Goal: Task Accomplishment & Management: Manage account settings

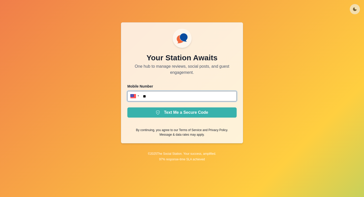
click at [189, 94] on input "**" at bounding box center [181, 96] width 109 height 10
type input "**********"
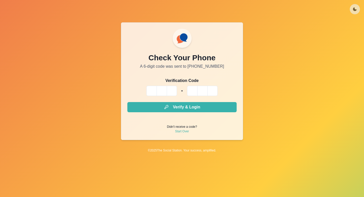
click at [157, 90] on input "Please enter your pin code" at bounding box center [162, 91] width 10 height 10
click at [152, 90] on input "Please enter your pin code" at bounding box center [151, 91] width 10 height 10
type input "*"
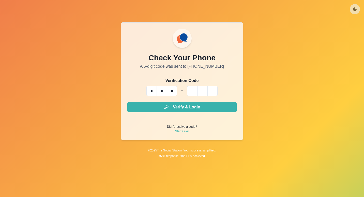
type input "*"
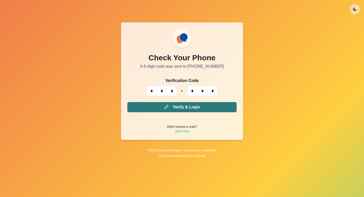
type input "*"
click at [193, 109] on button "Verify & Login" at bounding box center [181, 107] width 109 height 10
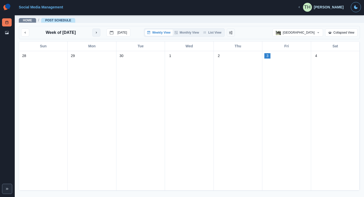
click at [98, 31] on button "next month" at bounding box center [96, 32] width 8 height 8
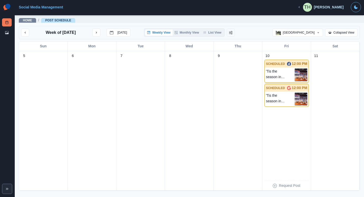
click at [272, 70] on p "'Tis the season in [PERSON_NAME]... Let us know in the comments below who you'l…" at bounding box center [280, 74] width 28 height 13
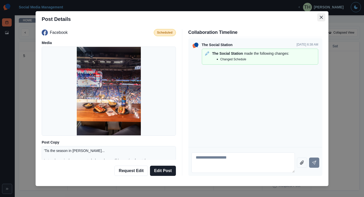
click at [321, 18] on button "Close" at bounding box center [321, 17] width 8 height 8
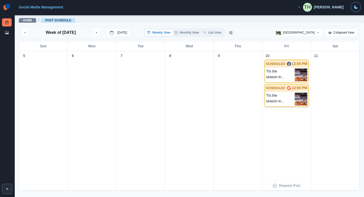
click at [286, 98] on p "'Tis the season in [PERSON_NAME]... Let us know in the comments below who you'l…" at bounding box center [280, 99] width 28 height 13
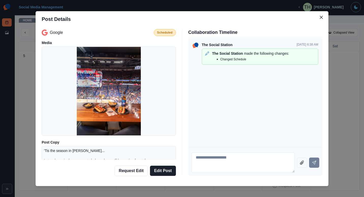
click at [74, 156] on p "'Tis the season in [PERSON_NAME]... Let us know in the comments below who you'l…" at bounding box center [109, 158] width 130 height 20
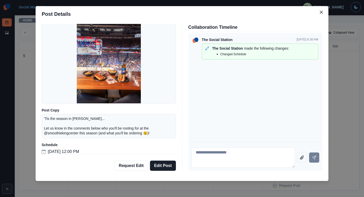
scroll to position [29, 0]
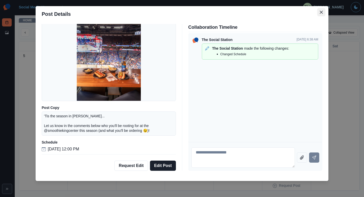
click at [320, 11] on icon "Close" at bounding box center [321, 11] width 3 height 3
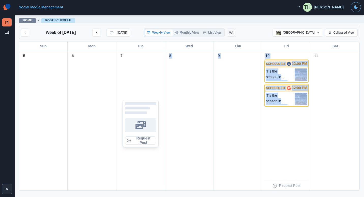
drag, startPoint x: 287, startPoint y: 133, endPoint x: 125, endPoint y: 127, distance: 162.8
click at [125, 127] on div "5 6 7 Request Post 8 9 10 SCHEDULED 12:00 PM 'Tis the season in [GEOGRAPHIC_DAT…" at bounding box center [189, 120] width 341 height 139
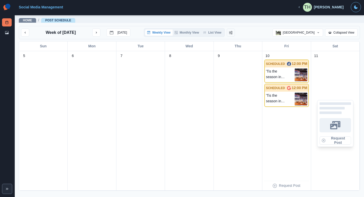
click at [329, 85] on div "Request Post" at bounding box center [335, 123] width 44 height 128
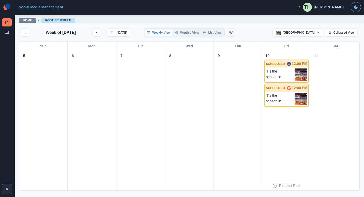
click at [280, 70] on p "'Tis the season in [PERSON_NAME]... Let us know in the comments below who you'l…" at bounding box center [280, 74] width 28 height 13
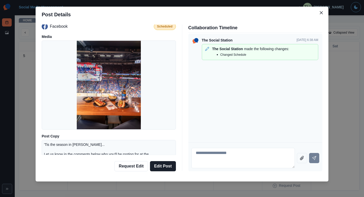
scroll to position [0, 0]
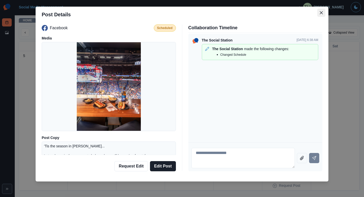
click at [320, 12] on icon "Close" at bounding box center [321, 12] width 3 height 3
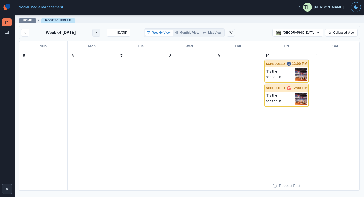
click at [97, 34] on icon "next month" at bounding box center [97, 33] width 4 height 4
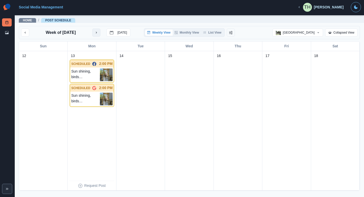
click at [97, 34] on icon "next month" at bounding box center [97, 33] width 4 height 4
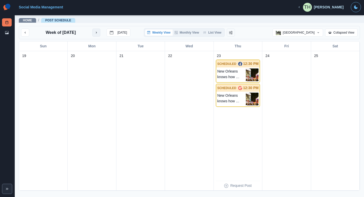
click at [97, 34] on icon "next month" at bounding box center [97, 33] width 4 height 4
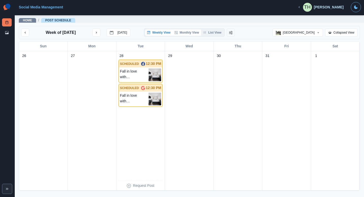
click at [191, 31] on button "Monthly View" at bounding box center [187, 32] width 28 height 6
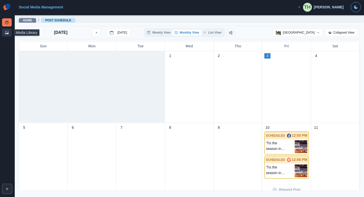
click at [6, 33] on icon at bounding box center [7, 33] width 4 height 4
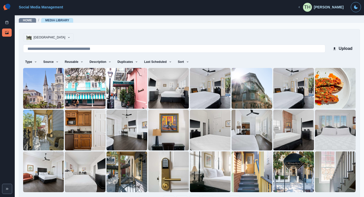
click at [60, 37] on button "[GEOGRAPHIC_DATA]" at bounding box center [48, 37] width 51 height 8
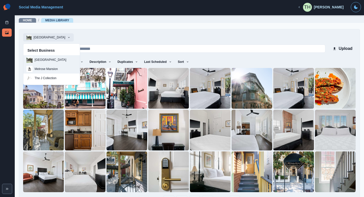
click at [54, 68] on p "Melrose Mansion" at bounding box center [46, 69] width 23 height 5
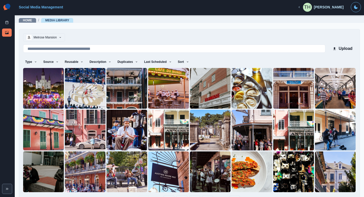
click at [61, 39] on button "Melrose Mansion" at bounding box center [44, 37] width 42 height 8
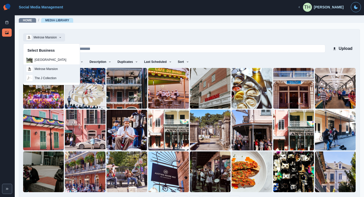
click at [48, 80] on p "The J Collection" at bounding box center [46, 78] width 22 height 5
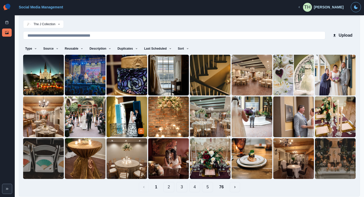
scroll to position [15, 0]
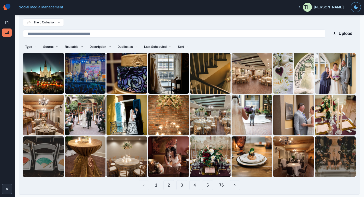
click at [166, 185] on button "2" at bounding box center [168, 185] width 11 height 10
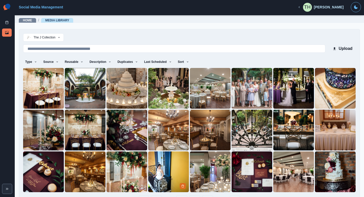
scroll to position [15, 0]
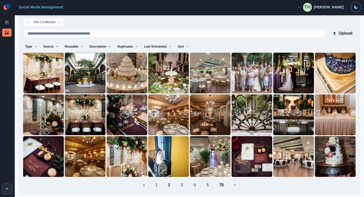
click at [183, 183] on button "3" at bounding box center [181, 185] width 11 height 10
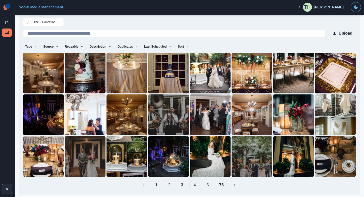
click at [194, 182] on button "4" at bounding box center [194, 185] width 11 height 10
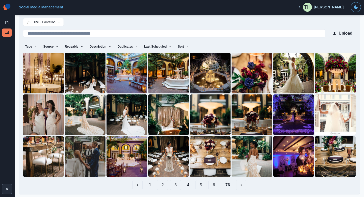
click at [196, 185] on button "5" at bounding box center [201, 185] width 11 height 10
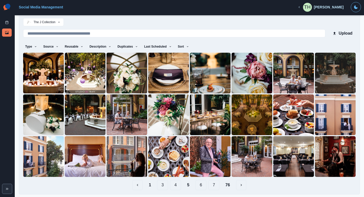
click at [198, 183] on button "6" at bounding box center [201, 185] width 11 height 10
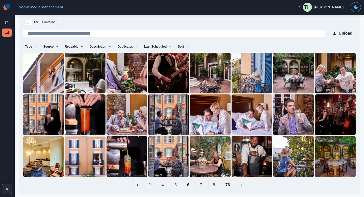
click at [56, 24] on button "The J Collection" at bounding box center [43, 22] width 41 height 8
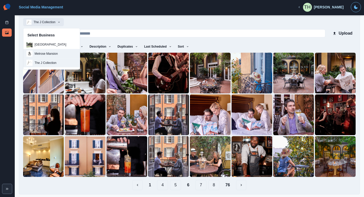
click at [50, 54] on p "Melrose Mansion" at bounding box center [46, 53] width 23 height 5
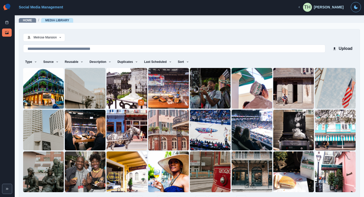
scroll to position [15, 0]
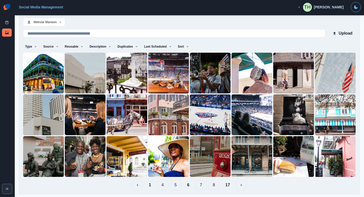
click at [199, 185] on button "7" at bounding box center [201, 185] width 11 height 10
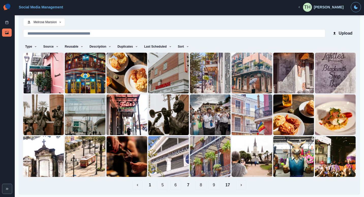
click at [201, 183] on button "8" at bounding box center [201, 185] width 11 height 10
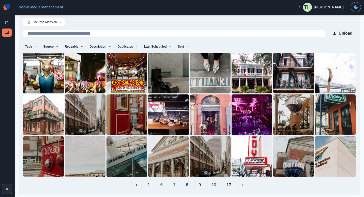
click at [225, 184] on button "17" at bounding box center [228, 185] width 13 height 10
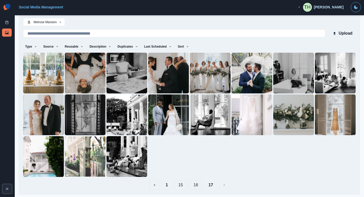
click at [194, 183] on button "16" at bounding box center [195, 185] width 13 height 10
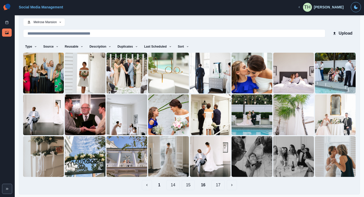
click at [185, 183] on button "15" at bounding box center [188, 185] width 13 height 10
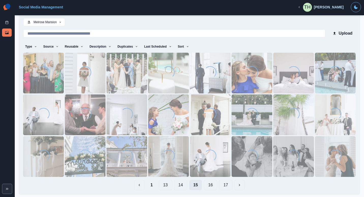
scroll to position [0, 0]
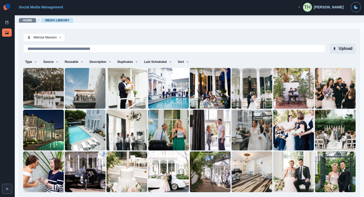
click at [332, 51] on button "Upload" at bounding box center [342, 48] width 26 height 10
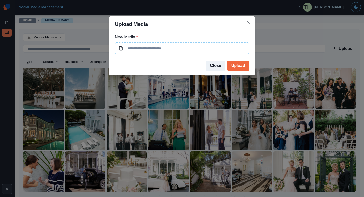
type input "**********"
click at [219, 65] on button "Close" at bounding box center [215, 66] width 19 height 10
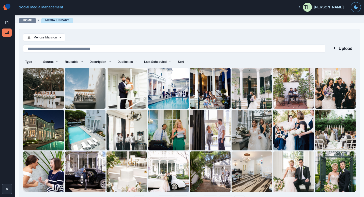
scroll to position [15, 0]
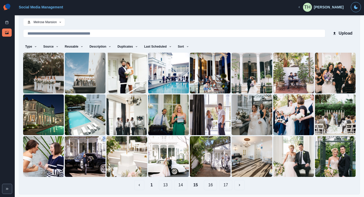
click at [208, 184] on button "16" at bounding box center [210, 185] width 13 height 10
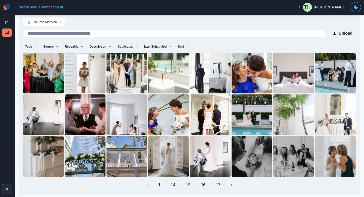
click at [214, 183] on button "17" at bounding box center [218, 185] width 13 height 10
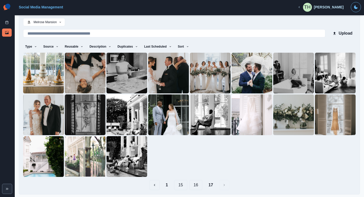
click at [167, 184] on button "1" at bounding box center [167, 185] width 10 height 10
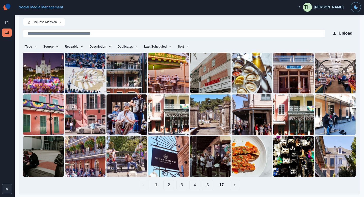
click at [167, 184] on button "2" at bounding box center [168, 185] width 11 height 10
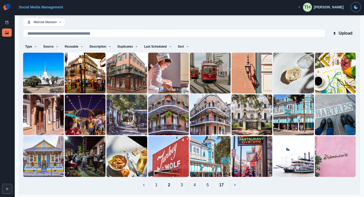
click at [181, 185] on button "3" at bounding box center [181, 185] width 11 height 10
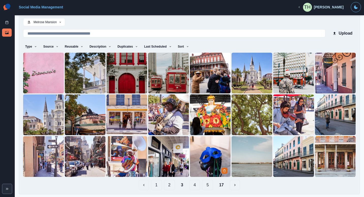
scroll to position [0, 0]
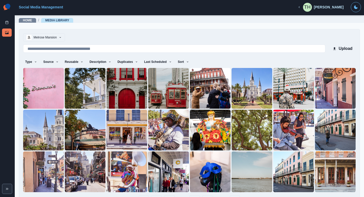
click at [50, 36] on button "Melrose Mansion" at bounding box center [44, 37] width 42 height 8
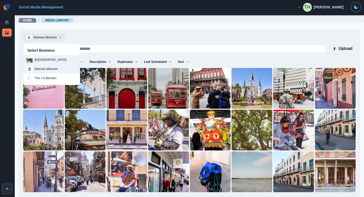
click at [54, 60] on p "[GEOGRAPHIC_DATA]" at bounding box center [51, 59] width 32 height 5
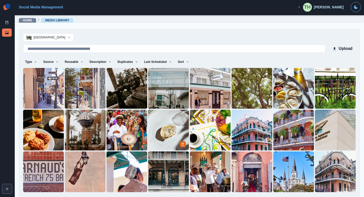
scroll to position [15, 0]
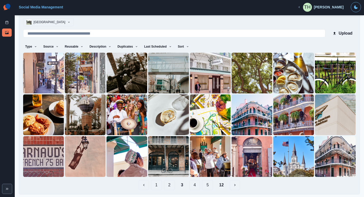
click at [62, 22] on button "[GEOGRAPHIC_DATA]" at bounding box center [48, 22] width 51 height 8
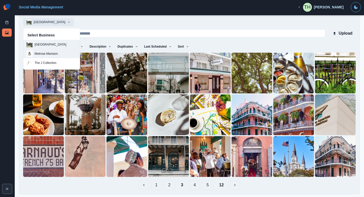
click at [56, 53] on p "Melrose Mansion" at bounding box center [46, 53] width 23 height 5
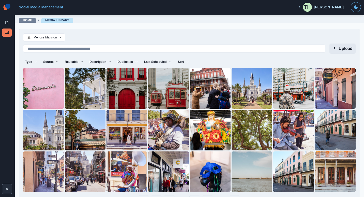
click at [337, 47] on button "Upload" at bounding box center [342, 48] width 26 height 10
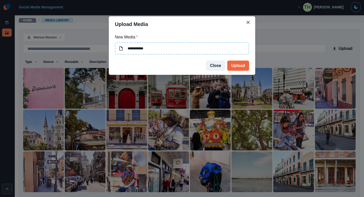
click at [197, 51] on input "**********" at bounding box center [182, 48] width 134 height 12
click at [248, 25] on button "Close" at bounding box center [248, 22] width 8 height 8
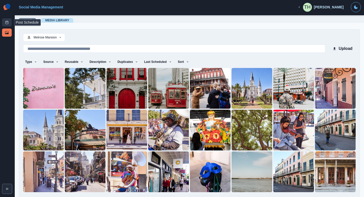
click at [10, 24] on link "Post Schedule" at bounding box center [7, 22] width 10 height 8
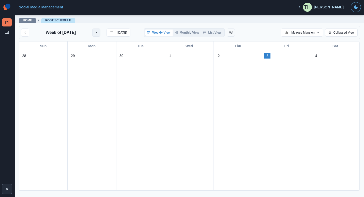
click at [100, 32] on button "next month" at bounding box center [96, 32] width 8 height 8
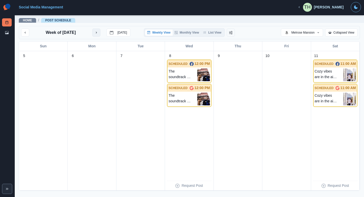
click at [103, 32] on div "Week of [DATE] [DATE]" at bounding box center [75, 32] width 109 height 8
click at [95, 34] on button "next month" at bounding box center [96, 32] width 8 height 8
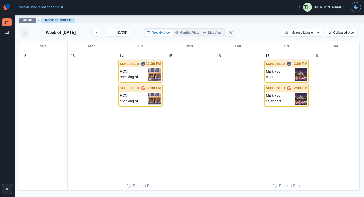
click at [25, 33] on icon "previous month" at bounding box center [25, 33] width 1 height 2
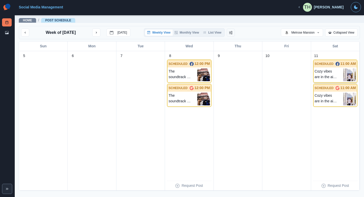
click at [328, 69] on p "Cozy vibes are in the air at [GEOGRAPHIC_DATA]... Plan your autumn getaway in […" at bounding box center [329, 74] width 28 height 13
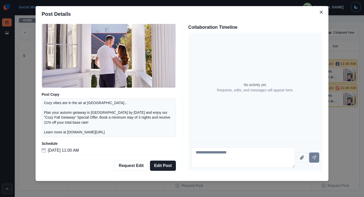
scroll to position [44, 0]
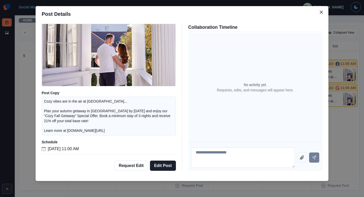
drag, startPoint x: 136, startPoint y: 130, endPoint x: 65, endPoint y: 129, distance: 70.9
click at [65, 129] on p "Cozy vibes are in the air at [GEOGRAPHIC_DATA]... Plan your autumn getaway in […" at bounding box center [109, 116] width 130 height 34
copy p "[DOMAIN_NAME][URL]"
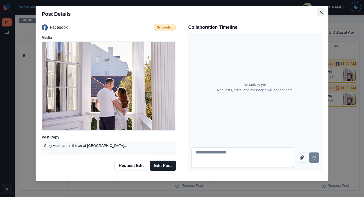
click at [321, 13] on button "Close" at bounding box center [321, 12] width 8 height 8
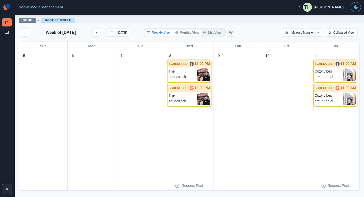
click at [183, 31] on button "Monthly View" at bounding box center [187, 32] width 28 height 6
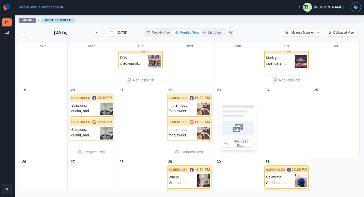
scroll to position [223, 0]
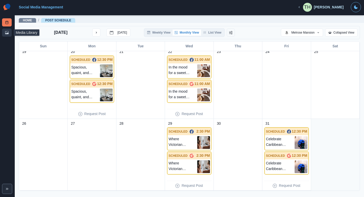
click at [5, 36] on link "Media Library" at bounding box center [7, 32] width 10 height 8
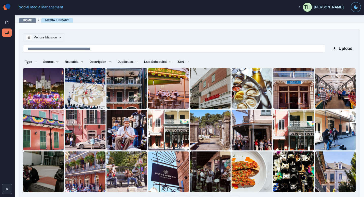
click at [50, 36] on button "Melrose Mansion" at bounding box center [44, 37] width 42 height 8
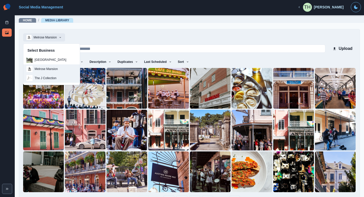
click at [49, 78] on p "The J Collection" at bounding box center [46, 78] width 22 height 5
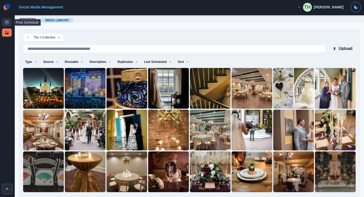
click at [6, 19] on link "Post Schedule" at bounding box center [7, 22] width 10 height 8
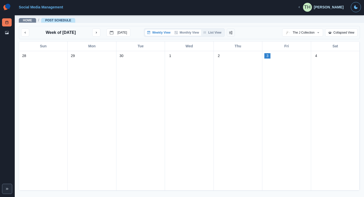
click at [188, 34] on button "Monthly View" at bounding box center [187, 32] width 28 height 6
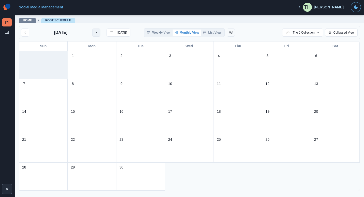
click at [95, 33] on icon "next month" at bounding box center [97, 33] width 4 height 4
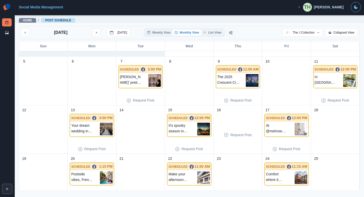
scroll to position [43, 0]
click at [136, 78] on p "[PERSON_NAME]' pretty at @hotelmazarin. 🥂 For New Orleans charm, French Quarter…" at bounding box center [134, 80] width 28 height 13
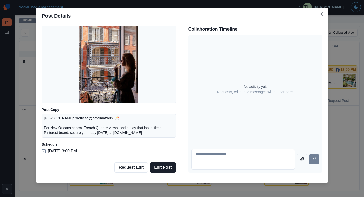
scroll to position [29, 0]
click at [320, 14] on icon "Close" at bounding box center [321, 13] width 3 height 3
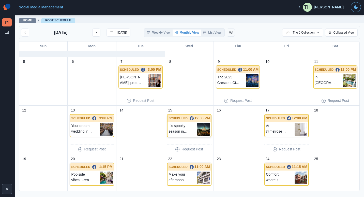
click at [179, 128] on p "It's spooky season in [PERSON_NAME]! @kreweofboo will sneak up on you before yo…" at bounding box center [183, 129] width 28 height 13
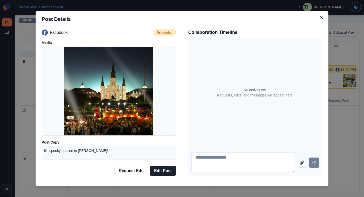
scroll to position [59, 0]
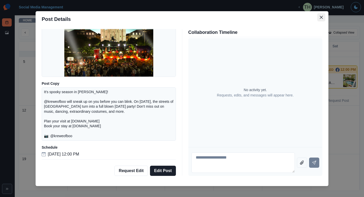
click at [321, 17] on icon "Close" at bounding box center [321, 17] width 3 height 3
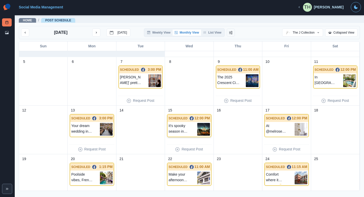
click at [188, 128] on p "It's spooky season in [PERSON_NAME]! @kreweofboo will sneak up on you before yo…" at bounding box center [183, 129] width 28 height 13
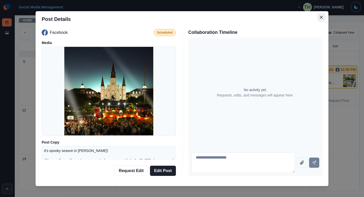
click at [321, 16] on button "Close" at bounding box center [321, 17] width 8 height 8
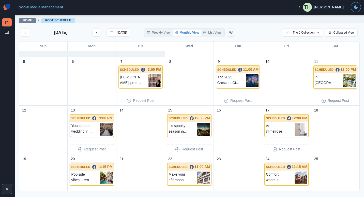
click at [321, 79] on p "In [GEOGRAPHIC_DATA], we can always make time for a pool day. At @auduboncottag…" at bounding box center [329, 80] width 28 height 13
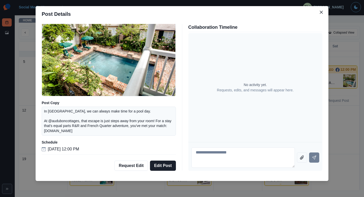
scroll to position [0, 0]
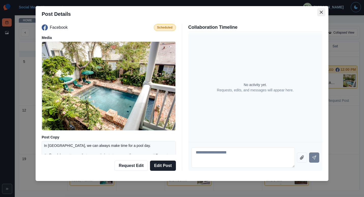
click at [320, 11] on icon "Close" at bounding box center [321, 11] width 3 height 3
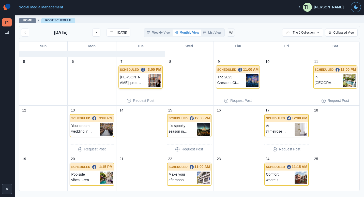
click at [126, 81] on p "[PERSON_NAME]' pretty at @hotelmazarin. 🥂 For New Orleans charm, French Quarter…" at bounding box center [134, 80] width 28 height 13
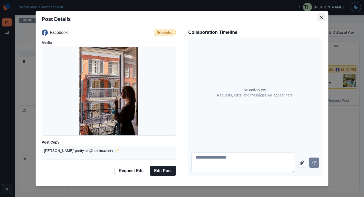
click at [320, 19] on button "Close" at bounding box center [321, 17] width 8 height 8
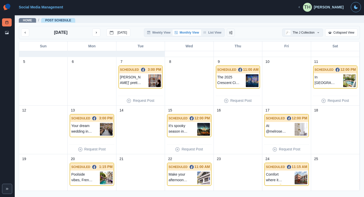
click at [297, 33] on button "The J Collection" at bounding box center [302, 32] width 41 height 8
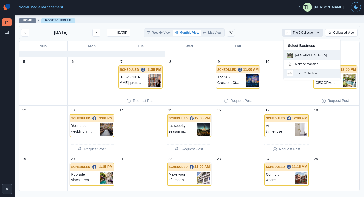
click at [310, 55] on p "[GEOGRAPHIC_DATA]" at bounding box center [311, 55] width 32 height 5
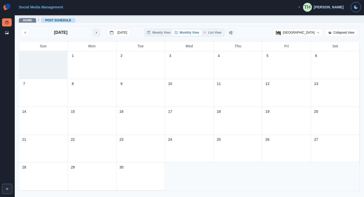
click at [98, 31] on icon "next month" at bounding box center [97, 33] width 4 height 4
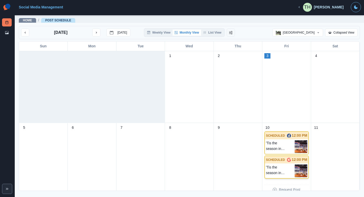
click at [281, 167] on p "'Tis the season in [PERSON_NAME]... Let us know in the comments below who you'l…" at bounding box center [280, 170] width 28 height 13
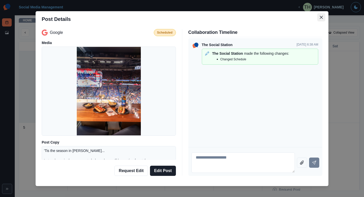
click at [321, 17] on button "Close" at bounding box center [321, 17] width 8 height 8
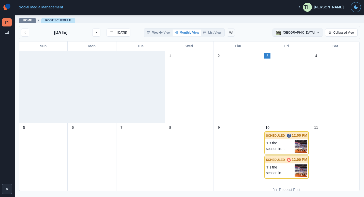
click at [312, 33] on button "[GEOGRAPHIC_DATA]" at bounding box center [298, 32] width 51 height 8
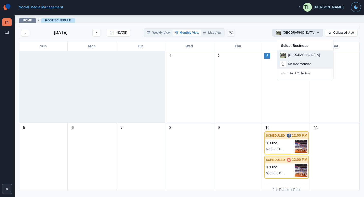
click at [300, 66] on p "Melrose Mansion" at bounding box center [299, 64] width 23 height 5
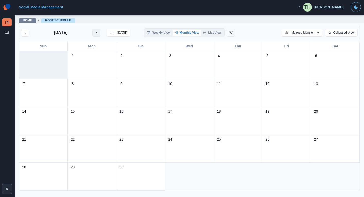
click at [96, 34] on icon "next month" at bounding box center [97, 33] width 4 height 4
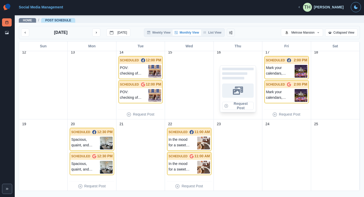
scroll to position [223, 0]
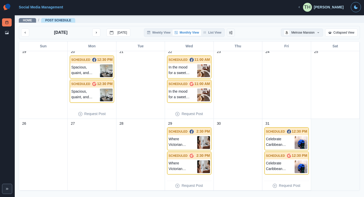
click at [307, 30] on button "Melrose Mansion" at bounding box center [302, 32] width 42 height 8
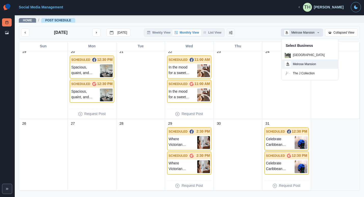
click at [273, 143] on p "Celebrate Caribbean [DATE] in the [GEOGRAPHIC_DATA]! Bayou Bacchanal brings the…" at bounding box center [280, 142] width 28 height 13
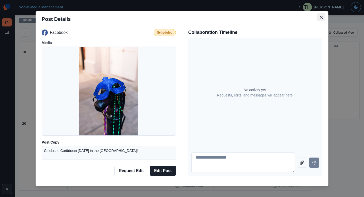
click at [320, 18] on icon "Close" at bounding box center [321, 17] width 3 height 3
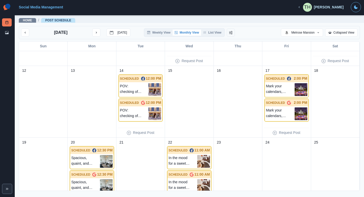
scroll to position [121, 0]
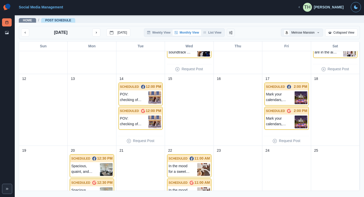
click at [298, 35] on button "Melrose Mansion" at bounding box center [302, 32] width 42 height 8
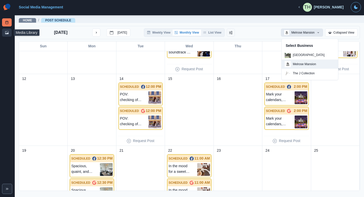
click at [7, 33] on icon at bounding box center [7, 32] width 4 height 3
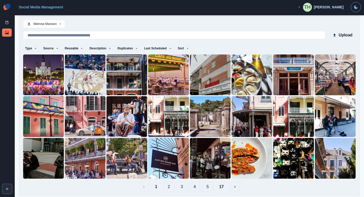
scroll to position [13, 0]
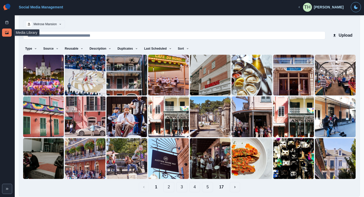
click at [57, 23] on button "Melrose Mansion" at bounding box center [44, 24] width 42 height 8
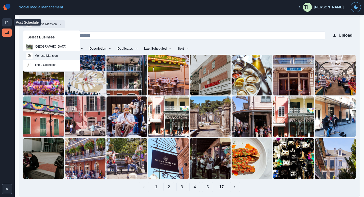
click at [6, 23] on rect at bounding box center [7, 22] width 3 height 3
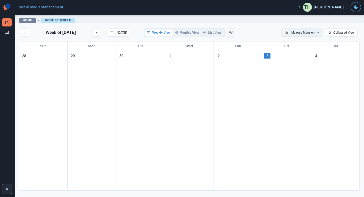
click at [297, 35] on button "Melrose Mansion" at bounding box center [302, 32] width 42 height 8
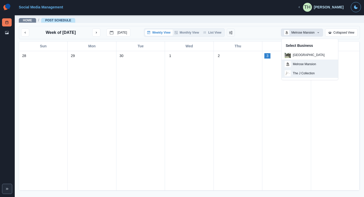
click at [306, 71] on p "The J Collection" at bounding box center [304, 73] width 22 height 5
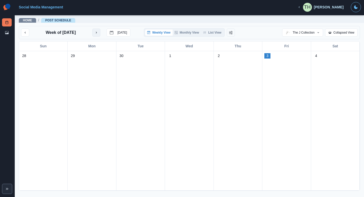
click at [98, 34] on icon "next month" at bounding box center [97, 33] width 4 height 4
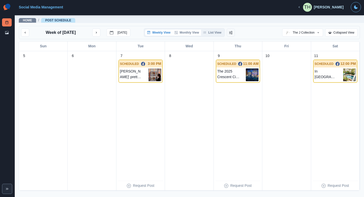
click at [191, 34] on button "Monthly View" at bounding box center [187, 32] width 28 height 6
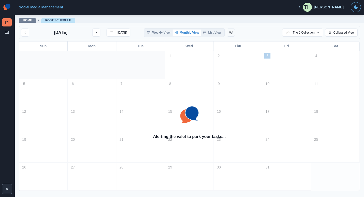
click at [191, 34] on button "Monthly View" at bounding box center [187, 32] width 28 height 6
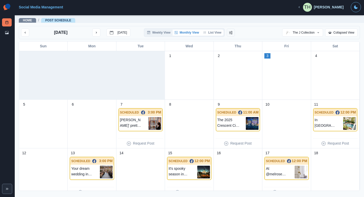
click at [212, 34] on button "List View" at bounding box center [212, 32] width 22 height 6
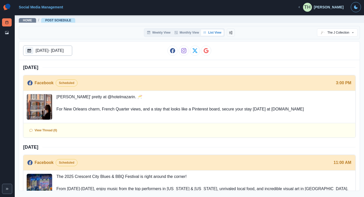
click at [64, 50] on p "[DATE] - [DATE]" at bounding box center [50, 51] width 28 height 6
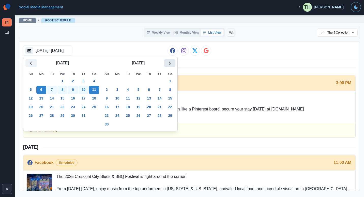
click at [171, 65] on icon "Next" at bounding box center [170, 63] width 6 height 6
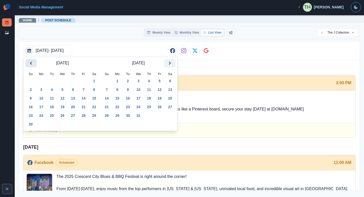
click at [32, 60] on icon "Previous" at bounding box center [31, 63] width 6 height 6
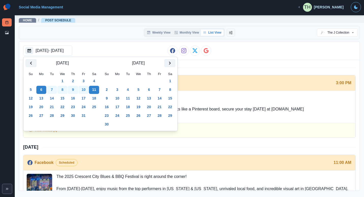
click at [149, 40] on div "Weekly View Monthly View List View The J Collection Select Business [GEOGRAPHIC…" at bounding box center [189, 108] width 341 height 165
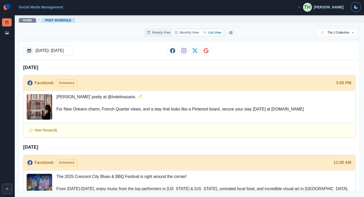
click at [191, 34] on button "Monthly View" at bounding box center [187, 32] width 28 height 6
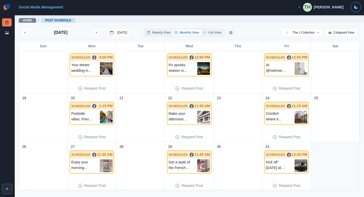
scroll to position [104, 0]
click at [212, 32] on button "List View" at bounding box center [212, 32] width 22 height 6
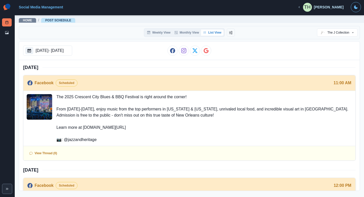
scroll to position [79, 0]
click at [51, 48] on p "[DATE] - [DATE]" at bounding box center [50, 51] width 28 height 6
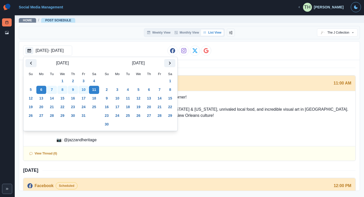
click at [43, 97] on button "13" at bounding box center [41, 98] width 10 height 8
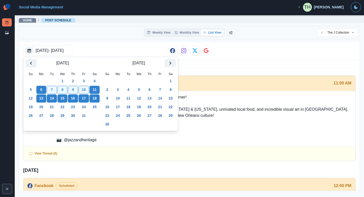
click at [94, 101] on button "18" at bounding box center [94, 98] width 10 height 8
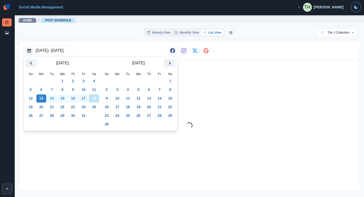
scroll to position [0, 0]
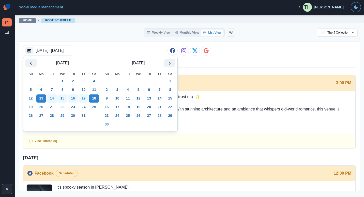
click at [259, 65] on div "[DATE]" at bounding box center [189, 67] width 333 height 15
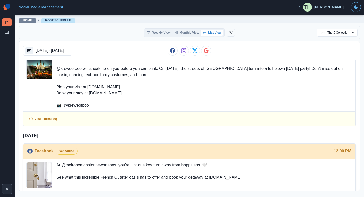
scroll to position [148, 0]
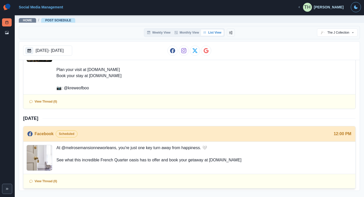
click at [154, 156] on p "At @melrosemansionneworleans, you're just one key turn away from happiness. 🤍 S…" at bounding box center [148, 158] width 185 height 26
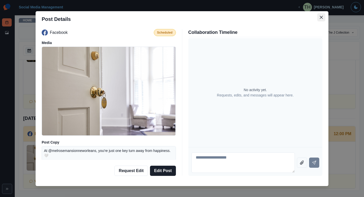
click at [320, 17] on icon "Close" at bounding box center [321, 17] width 3 height 3
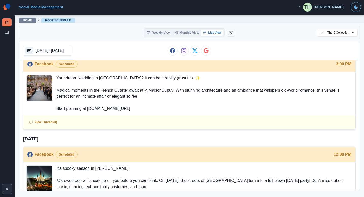
scroll to position [17, 0]
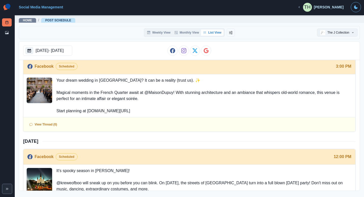
click at [344, 35] on button "The J Collection" at bounding box center [337, 32] width 41 height 8
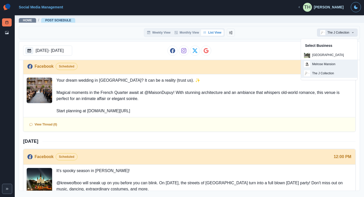
click at [325, 65] on p "Melrose Mansion" at bounding box center [323, 64] width 23 height 5
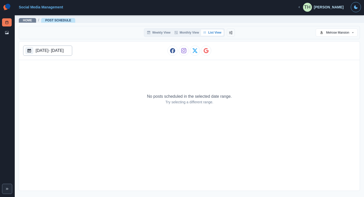
click at [56, 51] on p "[DATE] - [DATE]" at bounding box center [50, 51] width 28 height 6
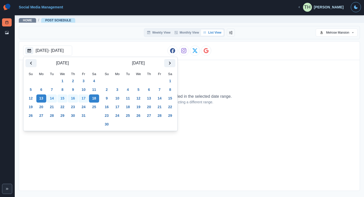
click at [39, 87] on button "6" at bounding box center [41, 90] width 10 height 8
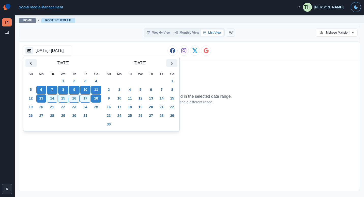
click at [94, 91] on button "11" at bounding box center [96, 90] width 10 height 8
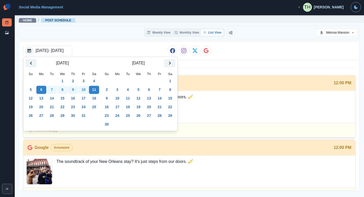
click at [246, 76] on div "Facebook Scheduled 12:00 PM" at bounding box center [189, 83] width 332 height 16
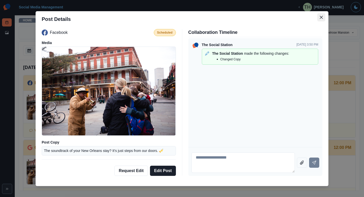
click at [318, 16] on button "Close" at bounding box center [321, 17] width 8 height 8
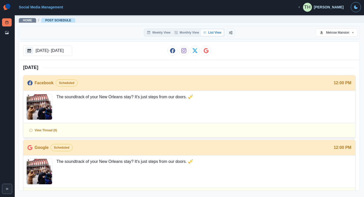
click at [93, 96] on p "The soundtrack of your New Orleans stay? It's just steps from our doors. 🎺" at bounding box center [124, 107] width 137 height 26
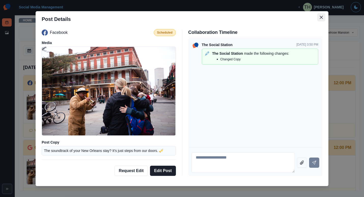
click at [320, 18] on icon "Close" at bounding box center [321, 17] width 3 height 3
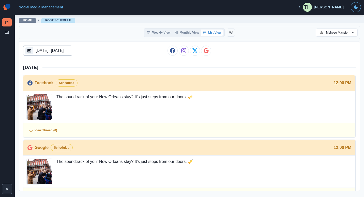
click at [67, 54] on div "[DATE] - [DATE]" at bounding box center [47, 51] width 49 height 10
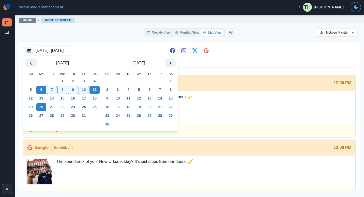
click at [39, 109] on button "20" at bounding box center [41, 107] width 10 height 8
click at [94, 109] on button "25" at bounding box center [94, 107] width 10 height 8
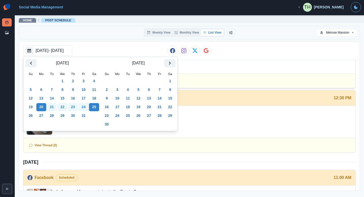
scroll to position [51, 0]
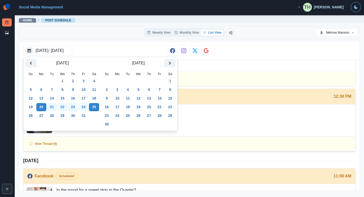
click at [272, 124] on div "Spacious, quaint, and everything you need all in one room. 😌" at bounding box center [189, 120] width 332 height 32
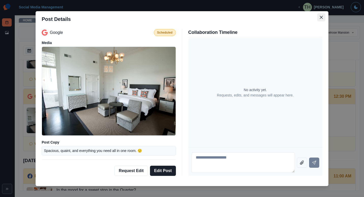
click at [320, 17] on icon "Close" at bounding box center [321, 17] width 3 height 3
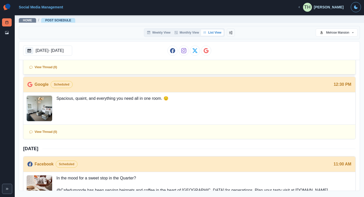
scroll to position [62, 0]
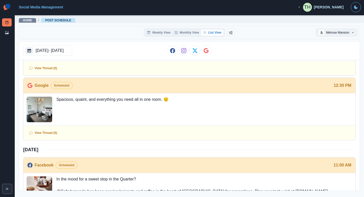
click at [332, 33] on button "Melrose Mansion" at bounding box center [337, 32] width 42 height 8
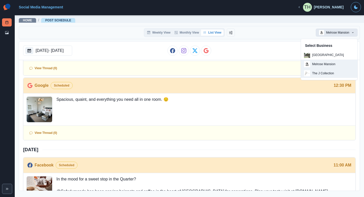
click at [334, 76] on button "The J Collection" at bounding box center [329, 73] width 56 height 9
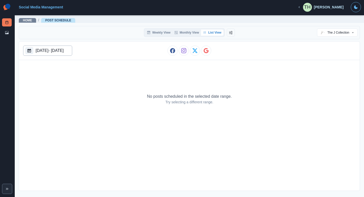
click at [64, 53] on p "[DATE] - [DATE]" at bounding box center [50, 51] width 28 height 6
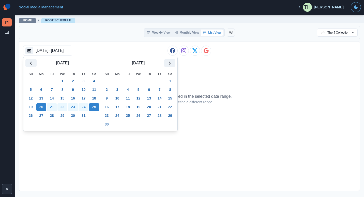
click at [46, 96] on button "13" at bounding box center [41, 98] width 10 height 8
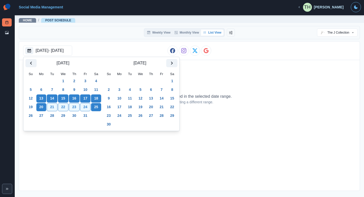
click at [96, 102] on button "18" at bounding box center [96, 98] width 10 height 8
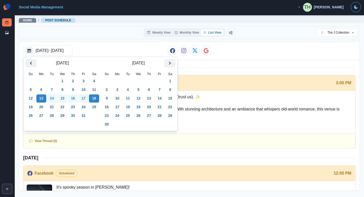
click at [271, 51] on div "[DATE] - [DATE]" at bounding box center [189, 50] width 341 height 19
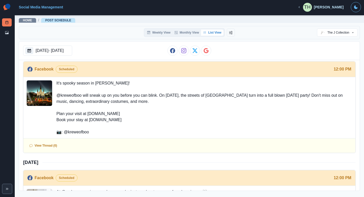
scroll to position [104, 0]
